Goal: Navigation & Orientation: Find specific page/section

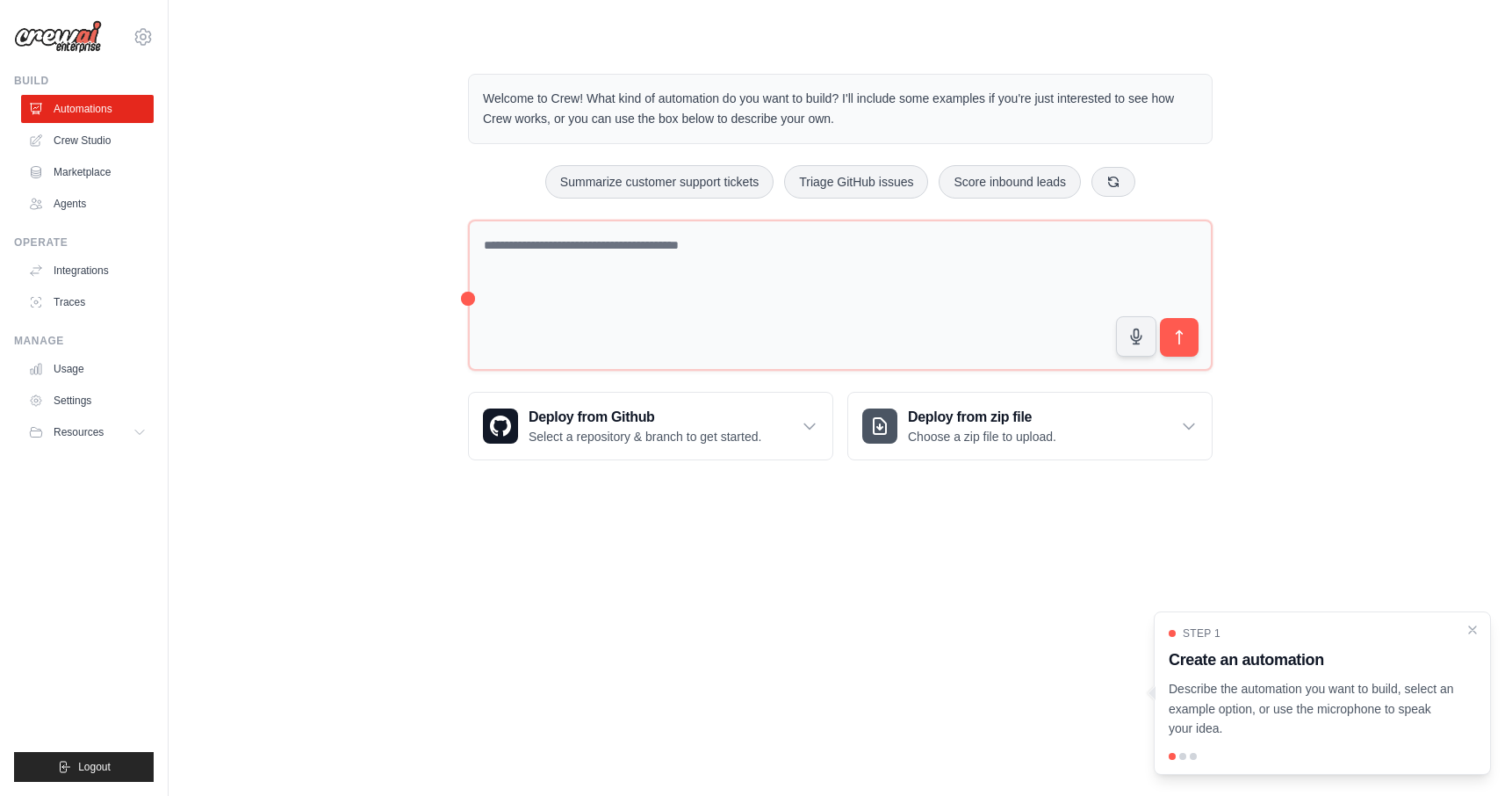
click at [302, 414] on div "Welcome to Crew! What kind of automation do you want to build? I'll include som…" at bounding box center [840, 267] width 1287 height 443
click at [1479, 635] on icon "Close walkthrough" at bounding box center [1473, 628] width 16 height 16
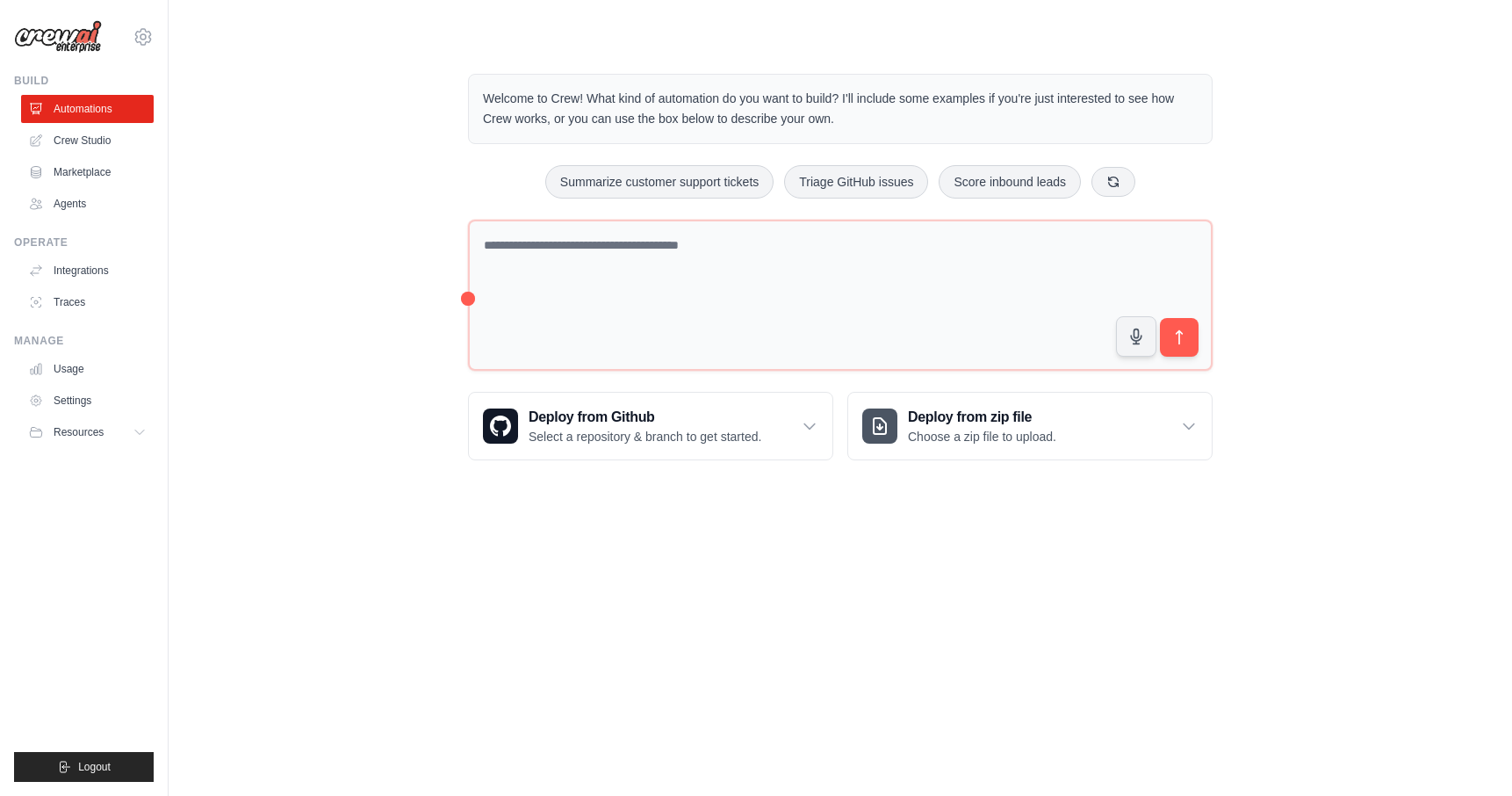
click at [382, 478] on div "Welcome to Crew! What kind of automation do you want to build? I'll include som…" at bounding box center [840, 267] width 1287 height 443
click at [116, 772] on button "Logout" at bounding box center [83, 767] width 140 height 30
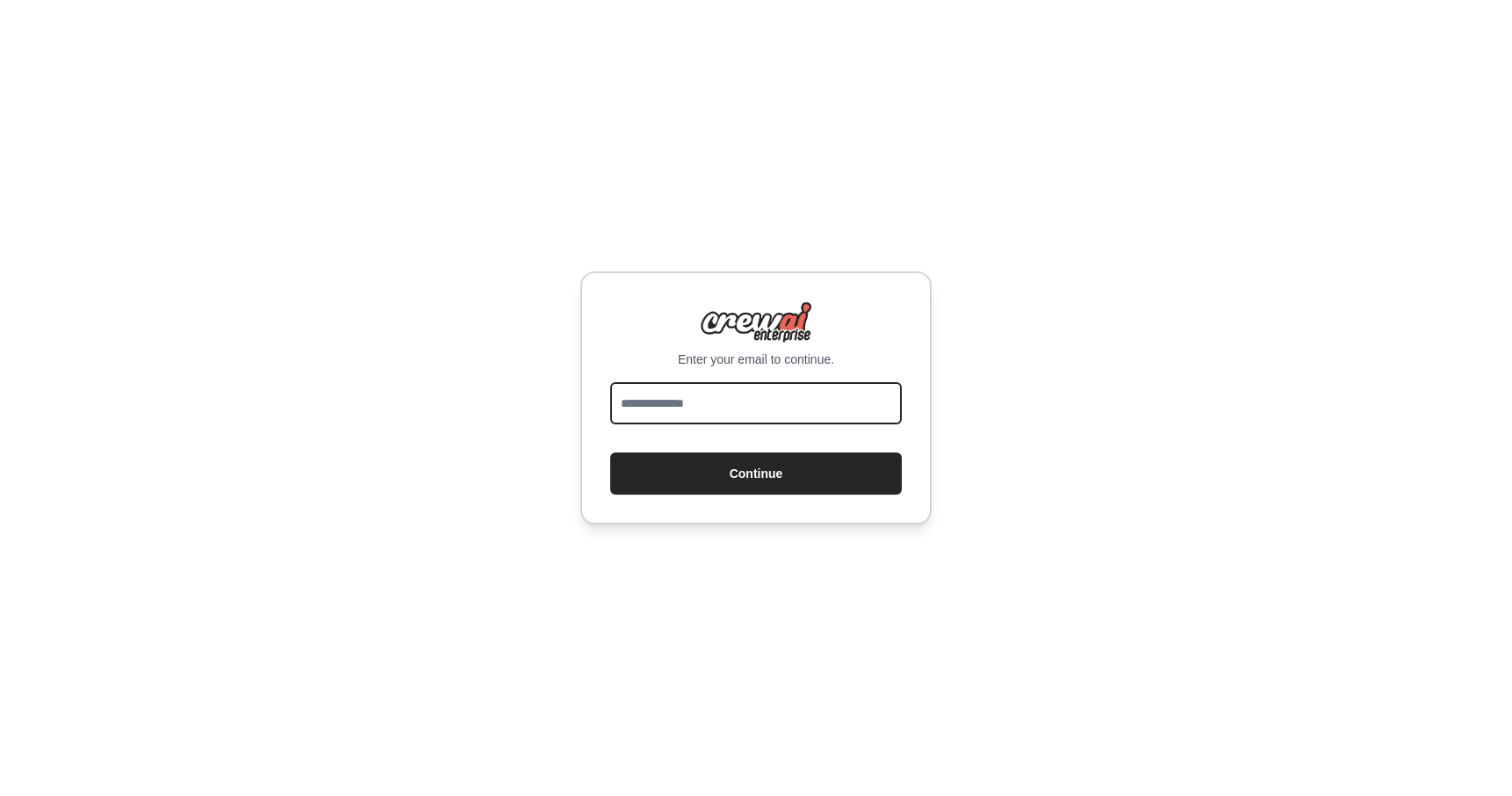
click at [681, 406] on input "email" at bounding box center [756, 403] width 292 height 42
type input "**********"
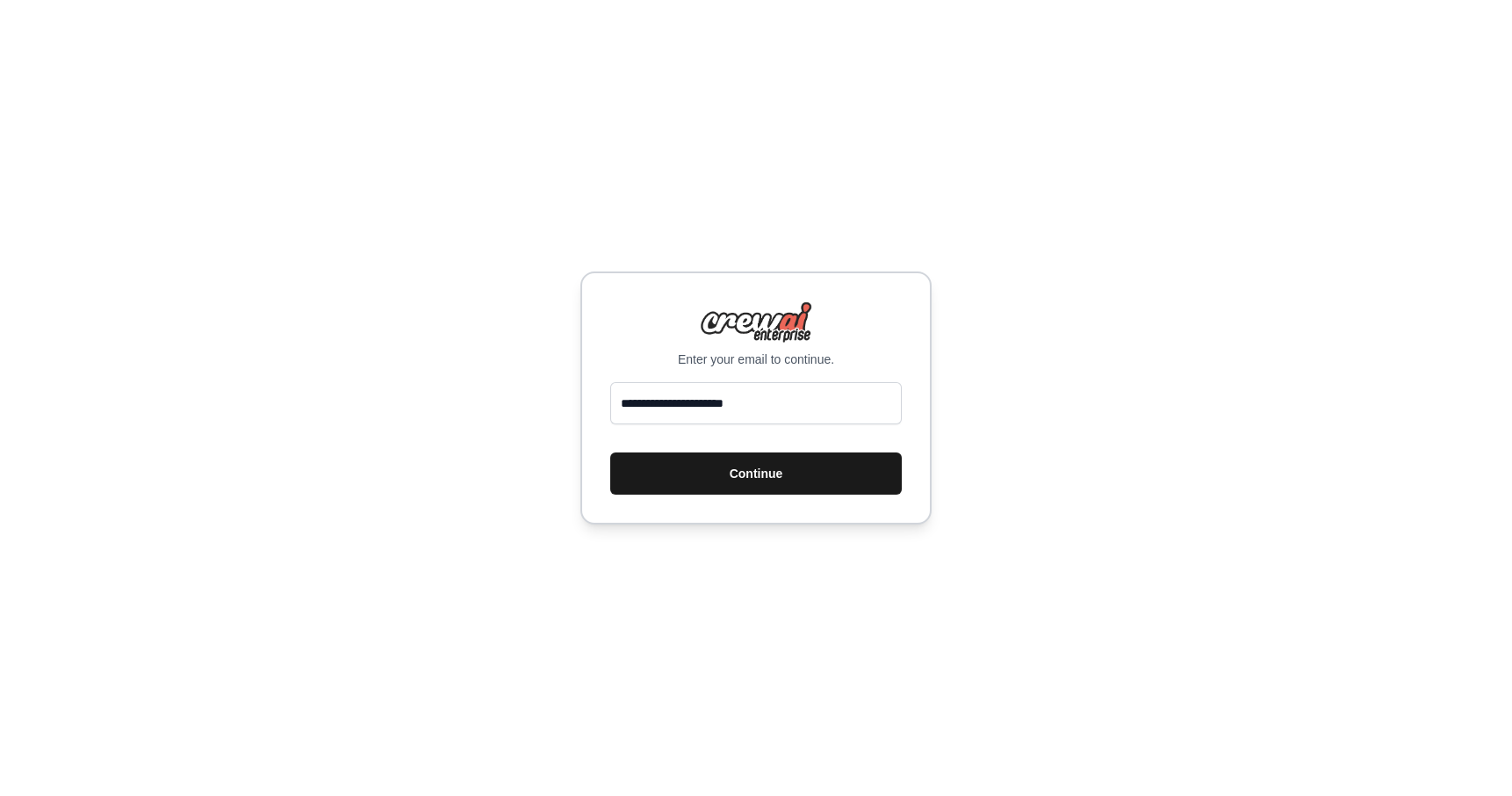
click at [739, 455] on button "Continue" at bounding box center [756, 473] width 292 height 42
click at [743, 481] on button "Continue" at bounding box center [756, 473] width 292 height 42
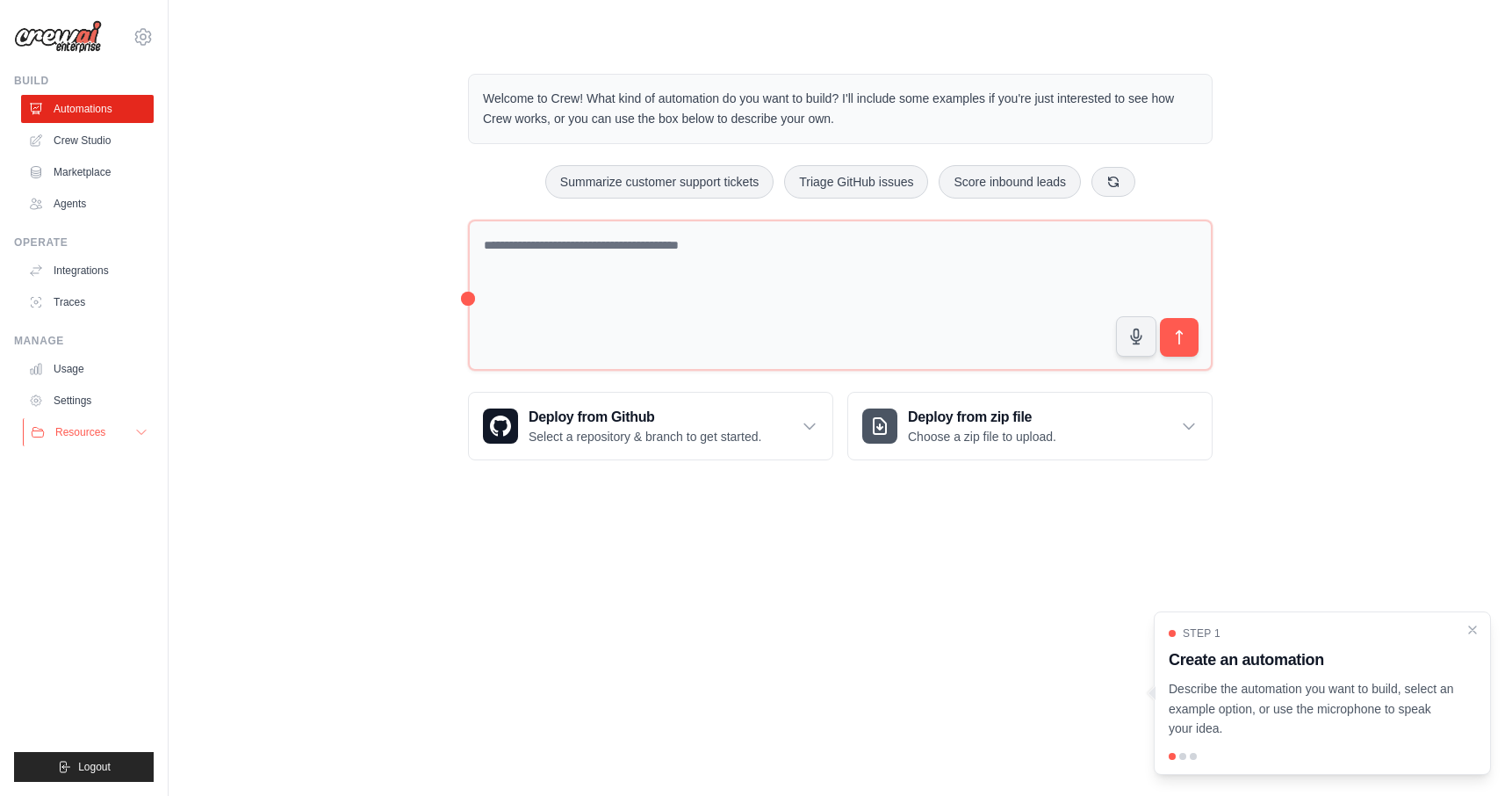
click at [132, 433] on button "Resources" at bounding box center [88, 432] width 132 height 28
